Goal: Task Accomplishment & Management: Manage account settings

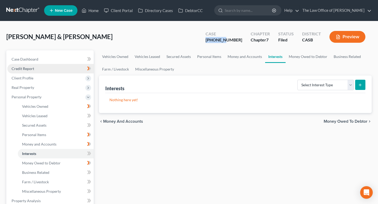
scroll to position [216, 0]
click at [89, 10] on link "Home" at bounding box center [90, 10] width 22 height 9
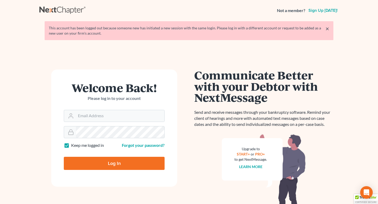
scroll to position [216, 0]
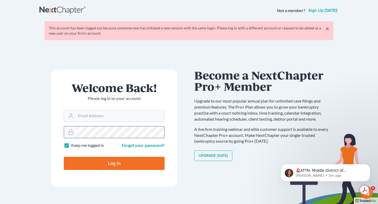
click at [98, 126] on div at bounding box center [114, 132] width 101 height 12
click at [95, 122] on form "Welcome Back! Please log in to your account Email Address Password Keep me logg…" at bounding box center [114, 127] width 126 height 117
click at [99, 119] on input "Email Address" at bounding box center [120, 116] width 88 height 12
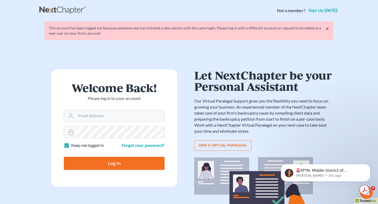
type input "[PERSON_NAME][DOMAIN_NAME][EMAIL_ADDRESS][PERSON_NAME][DOMAIN_NAME]"
click at [116, 161] on input "Log In" at bounding box center [114, 163] width 101 height 13
type input "Thinking..."
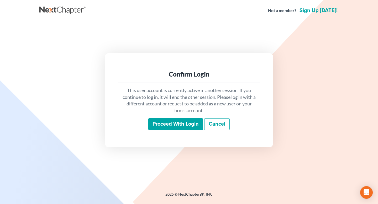
click at [182, 124] on input "Proceed with login" at bounding box center [175, 124] width 55 height 12
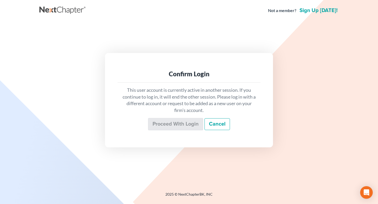
scroll to position [216, 0]
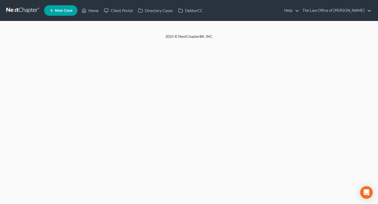
scroll to position [216, 0]
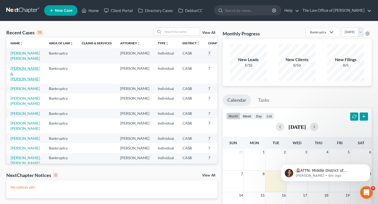
click at [17, 79] on link "Ruelas, Jorge & Dolores" at bounding box center [24, 73] width 29 height 15
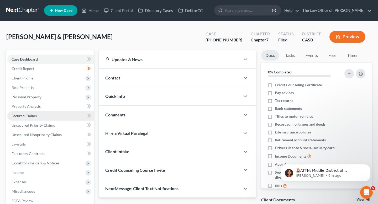
scroll to position [15, 0]
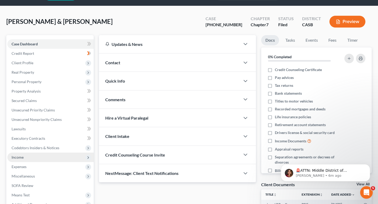
click at [28, 158] on span "Income" at bounding box center [50, 157] width 86 height 9
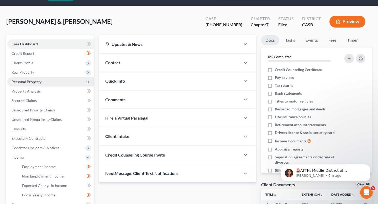
click at [30, 81] on span "Personal Property" at bounding box center [27, 81] width 30 height 4
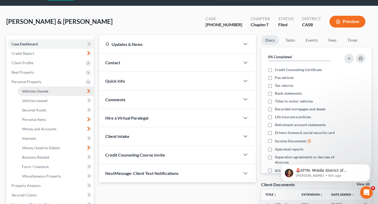
click at [31, 89] on span "Vehicles Owned" at bounding box center [35, 91] width 26 height 4
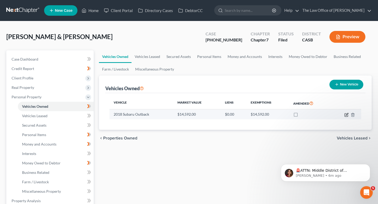
click at [345, 114] on icon "button" at bounding box center [346, 115] width 4 height 4
select select "0"
select select "8"
select select "3"
select select "4"
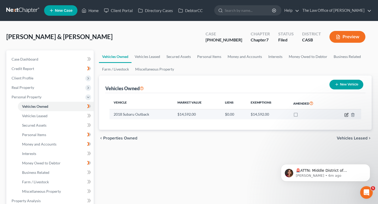
select select "2"
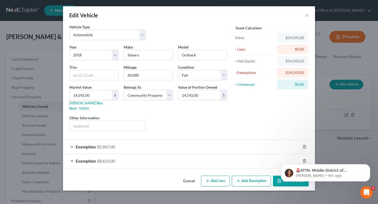
click at [109, 158] on span "$8,625.00" at bounding box center [106, 160] width 18 height 5
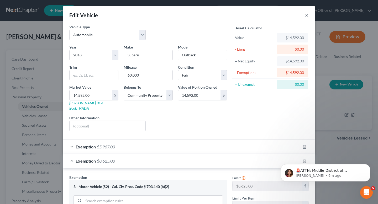
click at [305, 16] on button "×" at bounding box center [307, 15] width 4 height 6
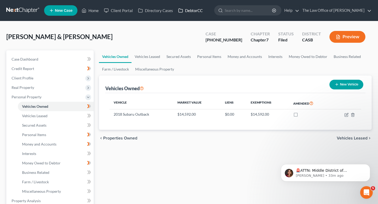
click at [193, 10] on link "DebtorCC" at bounding box center [190, 10] width 30 height 9
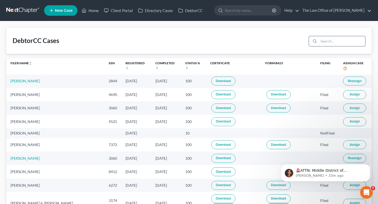
click at [337, 41] on input "search" at bounding box center [341, 41] width 46 height 10
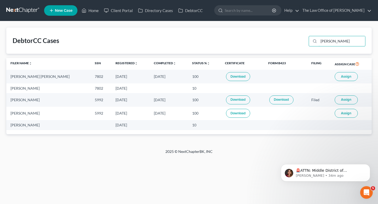
type input "roberto"
